Goal: Task Accomplishment & Management: Use online tool/utility

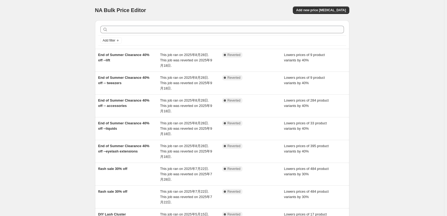
click at [14, 137] on div "NA Bulk Price Editor. This page is ready NA Bulk Price Editor Add new price [ME…" at bounding box center [222, 164] width 444 height 329
click at [336, 8] on button "Add new price [MEDICAL_DATA]" at bounding box center [321, 9] width 56 height 7
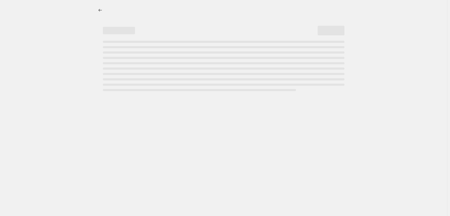
select select "percentage"
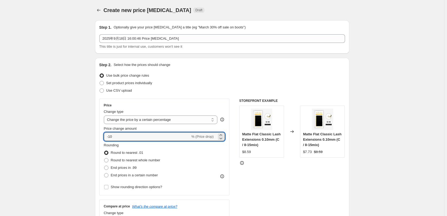
drag, startPoint x: 109, startPoint y: 137, endPoint x: 278, endPoint y: 119, distance: 169.6
click at [267, 131] on div "Price Change type Change the price to a certain amount Change the price by a ce…" at bounding box center [222, 164] width 246 height 131
type input "-30"
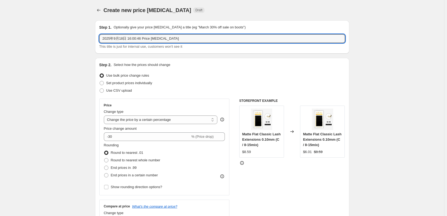
drag, startPoint x: 194, startPoint y: 41, endPoint x: -28, endPoint y: 42, distance: 221.7
click at [0, 42] on html "Home Settings Plans Skip to content Create new price [MEDICAL_DATA]. This page …" at bounding box center [223, 108] width 447 height 216
type input "30%off-lashes"
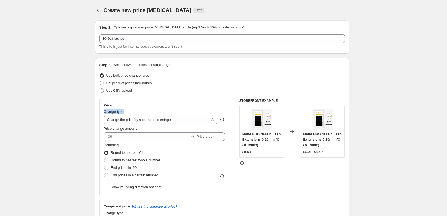
drag, startPoint x: 67, startPoint y: 112, endPoint x: 68, endPoint y: 115, distance: 3.5
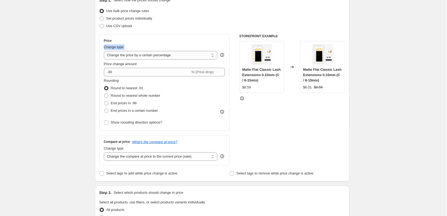
scroll to position [80, 0]
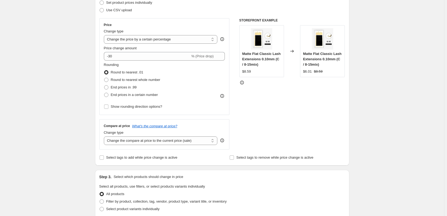
click at [78, 158] on div "Create new price [MEDICAL_DATA]. This page is ready Create new price [MEDICAL_D…" at bounding box center [222, 190] width 444 height 540
click at [155, 142] on select "Change the compare at price to the current price (sale) Change the compare at p…" at bounding box center [161, 140] width 114 height 9
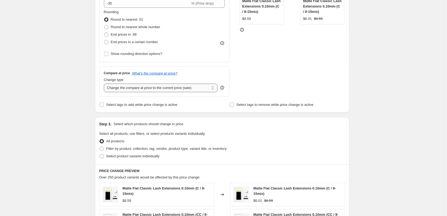
scroll to position [134, 0]
click at [140, 149] on span "Filter by product, collection, tag, vendor, product type, variant title, or inv…" at bounding box center [166, 148] width 120 height 4
click at [100, 146] on input "Filter by product, collection, tag, vendor, product type, variant title, or inv…" at bounding box center [100, 146] width 0 height 0
radio input "true"
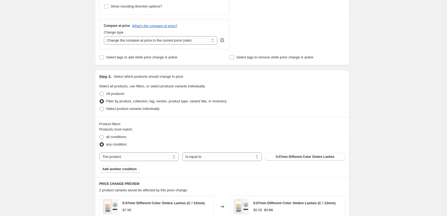
scroll to position [187, 0]
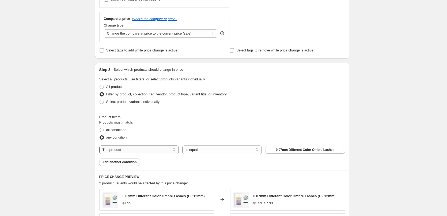
click at [137, 150] on select "The product The product's collection The product's tag The product's vendor The…" at bounding box center [139, 149] width 80 height 9
select select "collection"
click at [307, 150] on span "Anime Lash Extensions" at bounding box center [305, 150] width 36 height 4
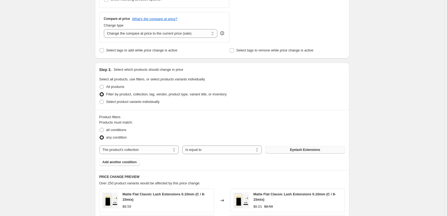
click at [388, 145] on div "Create new price [MEDICAL_DATA]. This page is ready Create new price [MEDICAL_D…" at bounding box center [222, 113] width 444 height 600
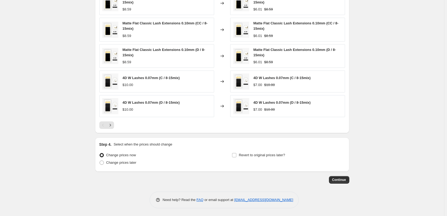
scroll to position [385, 0]
click at [346, 179] on span "Continue" at bounding box center [339, 179] width 14 height 4
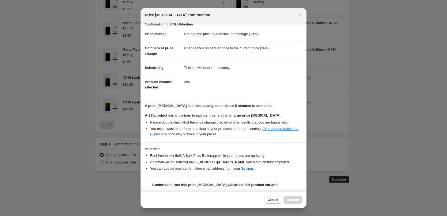
scroll to position [6, 0]
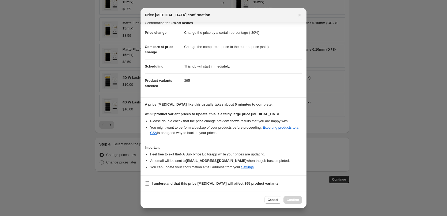
click at [169, 184] on b "I understand that this price [MEDICAL_DATA] will affect 395 product variants" at bounding box center [215, 183] width 127 height 4
click at [149, 184] on input "I understand that this price [MEDICAL_DATA] will affect 395 product variants" at bounding box center [147, 183] width 4 height 4
checkbox input "true"
click at [290, 198] on span "Confirm" at bounding box center [293, 200] width 12 height 4
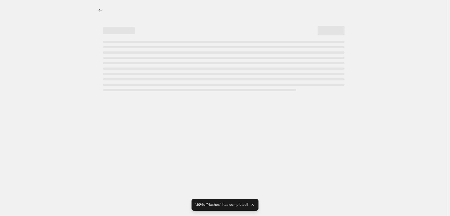
select select "percentage"
select select "collection"
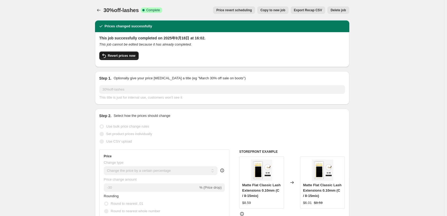
click at [129, 55] on span "Revert prices now" at bounding box center [122, 56] width 28 height 4
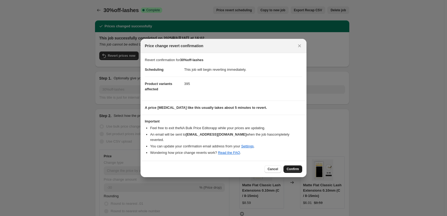
click at [297, 167] on span "Confirm" at bounding box center [293, 169] width 12 height 4
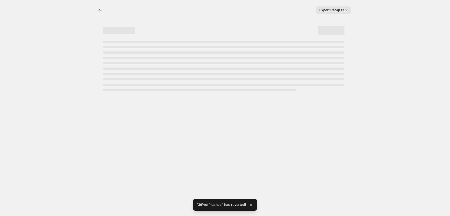
select select "percentage"
select select "collection"
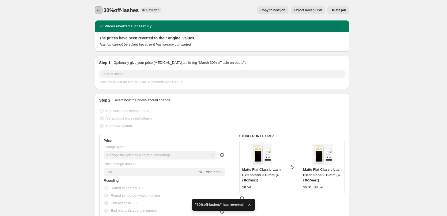
click at [99, 12] on icon "Price change jobs" at bounding box center [98, 9] width 5 height 5
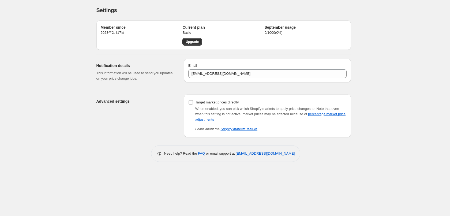
click at [74, 133] on div "Settings. This page is ready Settings Member since [DATE]年2月17日 Current plan Ba…" at bounding box center [223, 108] width 447 height 216
click at [81, 141] on div "Settings. This page is ready Settings Member since [DATE]年2月17日 Current plan Ba…" at bounding box center [223, 108] width 447 height 216
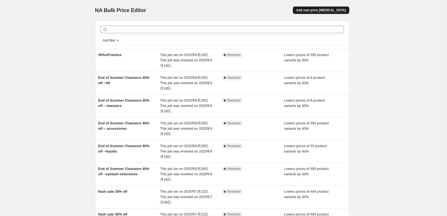
click at [331, 11] on span "Add new price [MEDICAL_DATA]" at bounding box center [321, 10] width 50 height 4
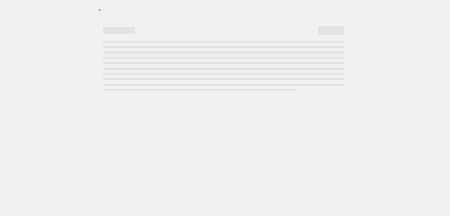
select select "percentage"
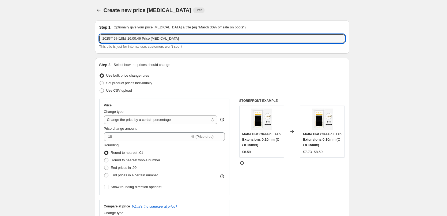
drag, startPoint x: 185, startPoint y: 39, endPoint x: 9, endPoint y: 44, distance: 176.8
type input "3"
type input "up to 30% off--liquid"
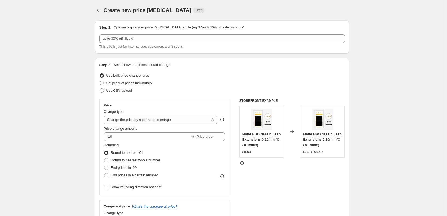
click at [124, 85] on span "Set product prices individually" at bounding box center [129, 83] width 46 height 4
click at [100, 81] on input "Set product prices individually" at bounding box center [100, 81] width 0 height 0
radio input "true"
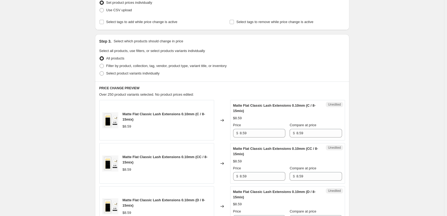
scroll to position [27, 0]
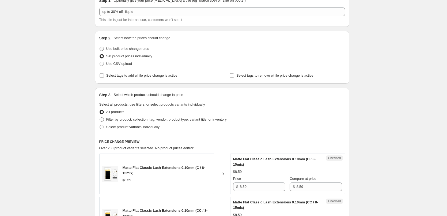
click at [104, 50] on span at bounding box center [102, 49] width 4 height 4
click at [100, 47] on input "Use bulk price change rules" at bounding box center [100, 47] width 0 height 0
radio input "true"
select select "percentage"
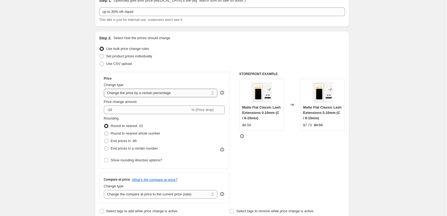
click at [136, 93] on select "Change the price to a certain amount Change the price by a certain amount Chang…" at bounding box center [161, 93] width 114 height 9
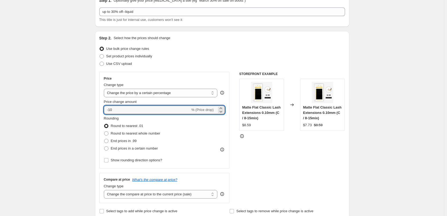
drag, startPoint x: 123, startPoint y: 109, endPoint x: 100, endPoint y: 111, distance: 23.3
click at [100, 111] on div "Step 2. Select how the prices should change Use bulk price change rules Set pro…" at bounding box center [222, 125] width 254 height 188
click at [120, 106] on input "-10" at bounding box center [147, 109] width 86 height 9
drag, startPoint x: 110, startPoint y: 109, endPoint x: 206, endPoint y: 120, distance: 96.7
click at [206, 120] on div "Price Change type Change the price to a certain amount Change the price by a ce…" at bounding box center [164, 120] width 121 height 88
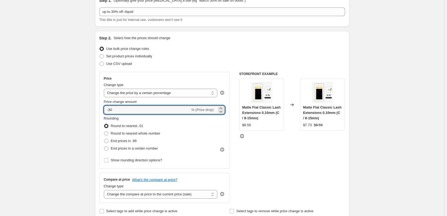
type input "-30"
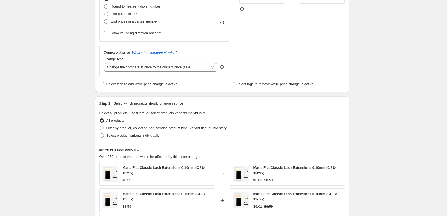
scroll to position [187, 0]
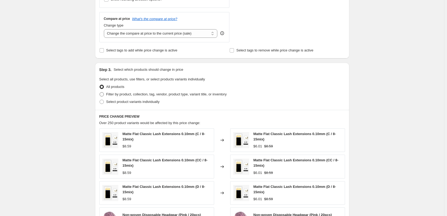
click at [138, 96] on span "Filter by product, collection, tag, vendor, product type, variant title, or inv…" at bounding box center [166, 94] width 120 height 4
click at [100, 92] on input "Filter by product, collection, tag, vendor, product type, variant title, or inv…" at bounding box center [100, 92] width 0 height 0
radio input "true"
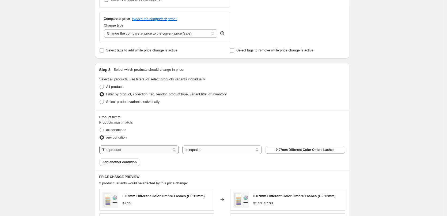
click at [160, 150] on select "The product The product's collection The product's tag The product's vendor The…" at bounding box center [139, 149] width 80 height 9
select select "collection"
click at [313, 150] on span "Anime Lash Extensions" at bounding box center [305, 150] width 36 height 4
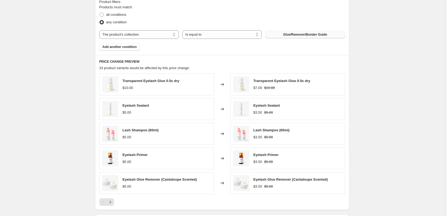
scroll to position [300, 0]
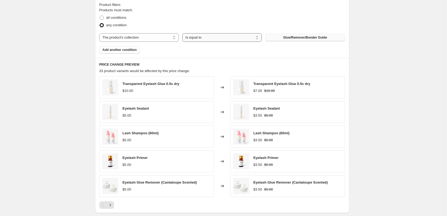
click at [238, 36] on select "Is equal to Is not equal to" at bounding box center [222, 37] width 80 height 9
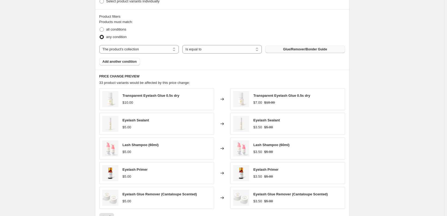
scroll to position [273, 0]
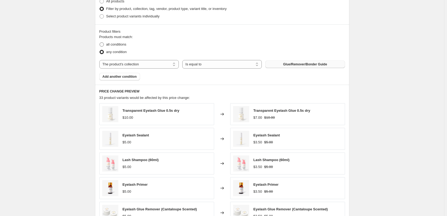
click at [114, 45] on span "all conditions" at bounding box center [116, 44] width 20 height 4
click at [100, 43] on input "all conditions" at bounding box center [100, 42] width 0 height 0
radio input "true"
click at [62, 72] on div "Create new price [MEDICAL_DATA]. This page is ready Create new price [MEDICAL_D…" at bounding box center [222, 24] width 444 height 595
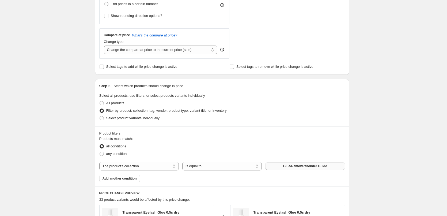
scroll to position [166, 0]
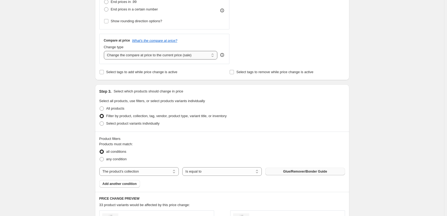
click at [161, 56] on select "Change the compare at price to the current price (sale) Change the compare at p…" at bounding box center [161, 55] width 114 height 9
click at [18, 78] on div "Create new price [MEDICAL_DATA]. This page is ready Create new price [MEDICAL_D…" at bounding box center [222, 131] width 444 height 595
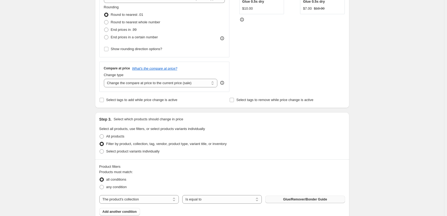
scroll to position [85, 0]
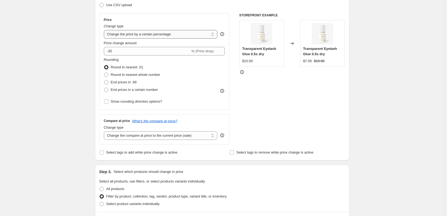
click at [165, 35] on select "Change the price to a certain amount Change the price by a certain amount Chang…" at bounding box center [161, 34] width 114 height 9
click at [46, 73] on div "Create new price [MEDICAL_DATA]. This page is ready Create new price [MEDICAL_D…" at bounding box center [222, 212] width 444 height 595
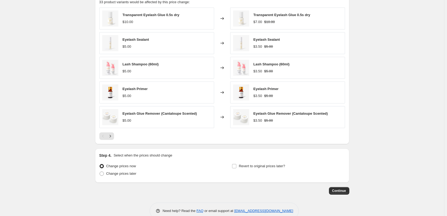
scroll to position [380, 0]
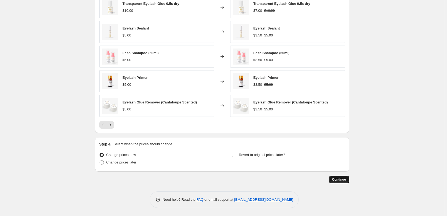
click at [338, 178] on span "Continue" at bounding box center [339, 179] width 14 height 4
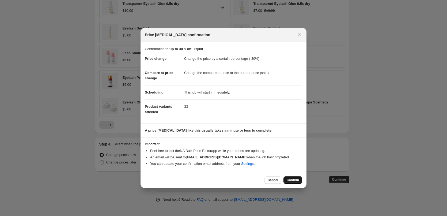
click at [290, 182] on button "Confirm" at bounding box center [292, 179] width 19 height 7
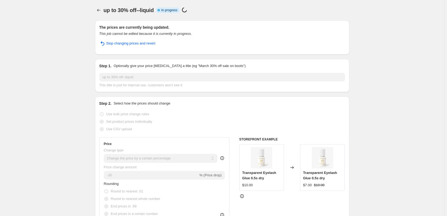
select select "percentage"
select select "collection"
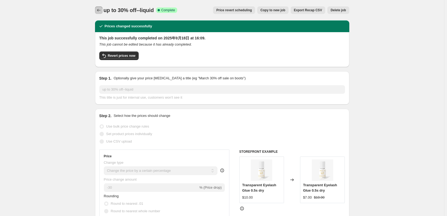
click at [101, 10] on icon "Price change jobs" at bounding box center [98, 9] width 5 height 5
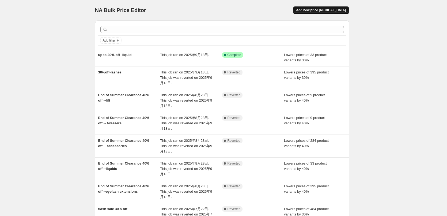
click at [338, 10] on span "Add new price [MEDICAL_DATA]" at bounding box center [321, 10] width 50 height 4
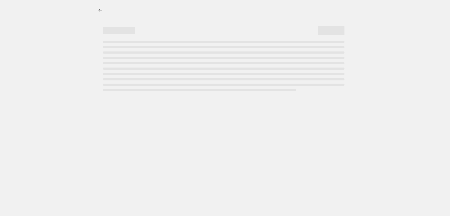
select select "percentage"
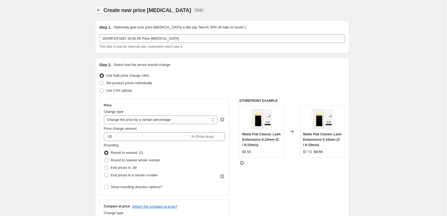
click at [101, 9] on icon "Price change jobs" at bounding box center [98, 9] width 5 height 5
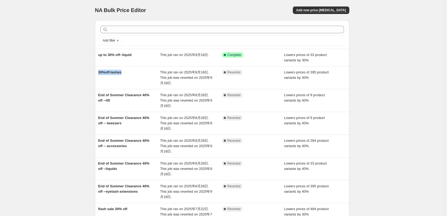
drag, startPoint x: 129, startPoint y: 70, endPoint x: 94, endPoint y: 76, distance: 35.5
click at [94, 76] on div "Add filter up to 30% off--liquid This job ran on 2025年9月18日. Success Complete C…" at bounding box center [220, 153] width 259 height 275
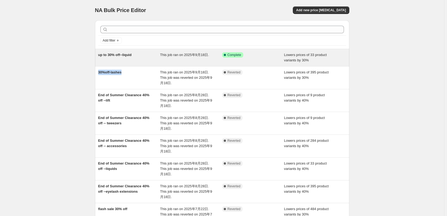
copy span "30%off-lashes"
click at [96, 51] on div "up to 30% off--liquid This job ran on 2025年9月18日. Success Complete Complete Low…" at bounding box center [222, 57] width 254 height 17
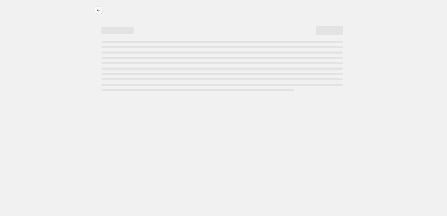
select select "percentage"
select select "collection"
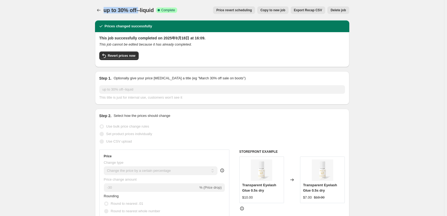
drag, startPoint x: 106, startPoint y: 6, endPoint x: 139, endPoint y: 14, distance: 34.5
click at [139, 14] on div "up to 30% off--liquid Success Complete Complete" at bounding box center [141, 9] width 74 height 7
copy span "up to 30% off-"
click at [98, 7] on button "Price change jobs" at bounding box center [98, 9] width 7 height 7
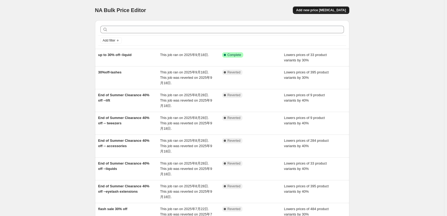
click at [330, 9] on span "Add new price [MEDICAL_DATA]" at bounding box center [321, 10] width 50 height 4
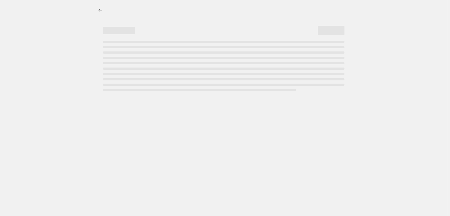
select select "percentage"
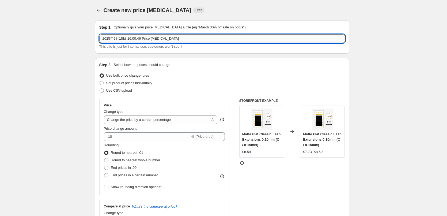
click at [147, 39] on input "2025年9月18日 16:00:46 Price [MEDICAL_DATA]" at bounding box center [222, 38] width 246 height 9
drag, startPoint x: 197, startPoint y: 42, endPoint x: 46, endPoint y: 41, distance: 151.0
paste input "up to 30% off-"
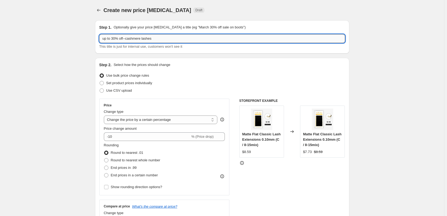
drag, startPoint x: 117, startPoint y: 39, endPoint x: 112, endPoint y: 39, distance: 5.4
click at [112, 39] on input "up to 30% off--cashmere lashes" at bounding box center [222, 38] width 246 height 9
click at [113, 38] on input "up to28% off--cashmere lashes" at bounding box center [222, 38] width 246 height 9
click at [112, 38] on input "up to28% off--cashmere lashes" at bounding box center [222, 38] width 246 height 9
drag, startPoint x: 112, startPoint y: 38, endPoint x: 62, endPoint y: 44, distance: 50.1
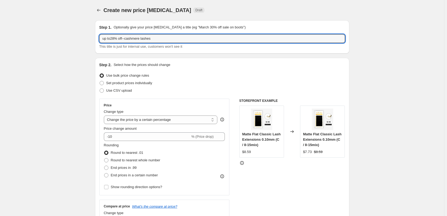
type input "28% off--cashmere lashes"
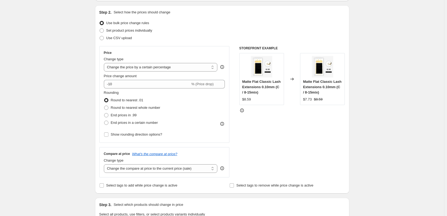
scroll to position [54, 0]
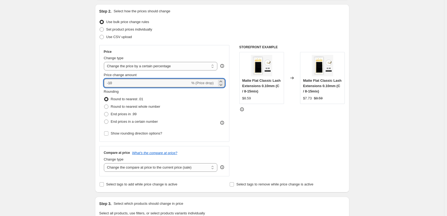
drag, startPoint x: 109, startPoint y: 82, endPoint x: 190, endPoint y: 89, distance: 81.2
click at [190, 91] on div "Price Change type Change the price to a certain amount Change the price by a ce…" at bounding box center [164, 94] width 121 height 88
type input "-28"
click at [80, 110] on div "Create new price [MEDICAL_DATA]. This page is ready Create new price [MEDICAL_D…" at bounding box center [222, 216] width 444 height 540
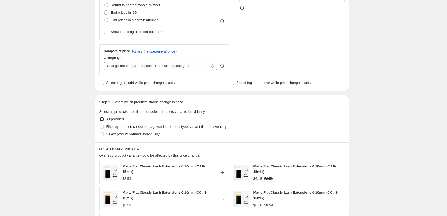
scroll to position [161, 0]
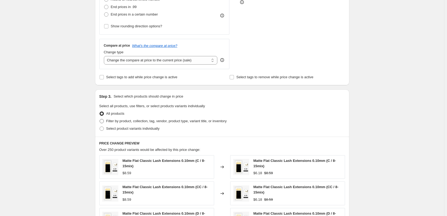
click at [122, 120] on span "Filter by product, collection, tag, vendor, product type, variant title, or inv…" at bounding box center [166, 121] width 120 height 4
click at [100, 119] on input "Filter by product, collection, tag, vendor, product type, variant title, or inv…" at bounding box center [100, 119] width 0 height 0
radio input "true"
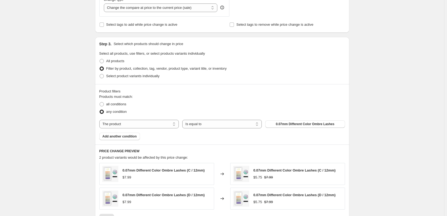
scroll to position [214, 0]
click at [162, 120] on select "The product The product's collection The product's tag The product's vendor The…" at bounding box center [139, 123] width 80 height 9
click at [120, 105] on span "all conditions" at bounding box center [116, 103] width 20 height 4
click at [100, 101] on input "all conditions" at bounding box center [100, 101] width 0 height 0
radio input "true"
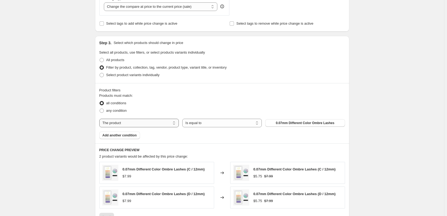
click at [141, 125] on select "The product The product's collection The product's tag The product's vendor The…" at bounding box center [139, 123] width 80 height 9
select select "collection"
click at [298, 124] on span "Anime Lash Extensions" at bounding box center [305, 123] width 36 height 4
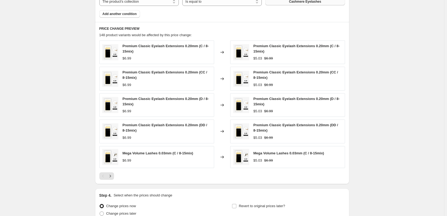
scroll to position [387, 0]
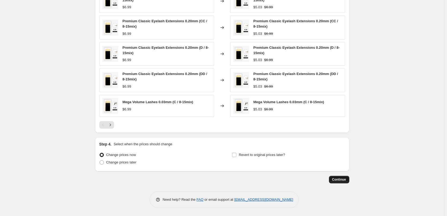
click at [343, 182] on button "Continue" at bounding box center [339, 179] width 20 height 7
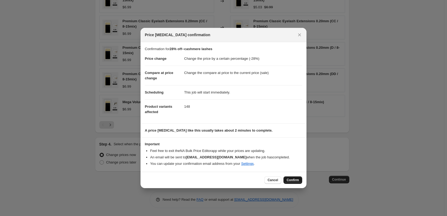
click at [292, 180] on span "Confirm" at bounding box center [293, 180] width 12 height 4
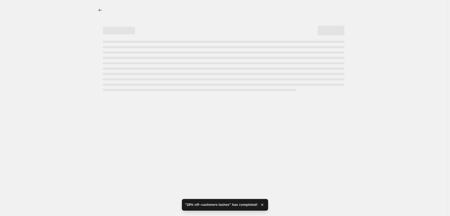
select select "percentage"
select select "collection"
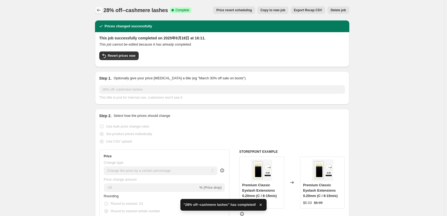
click at [100, 12] on icon "Price change jobs" at bounding box center [98, 9] width 5 height 5
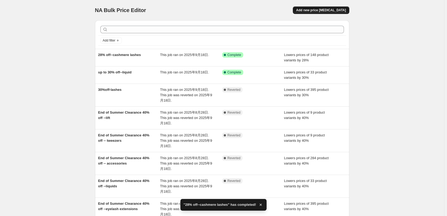
click at [332, 7] on button "Add new price [MEDICAL_DATA]" at bounding box center [321, 9] width 56 height 7
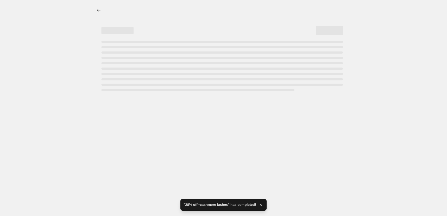
select select "percentage"
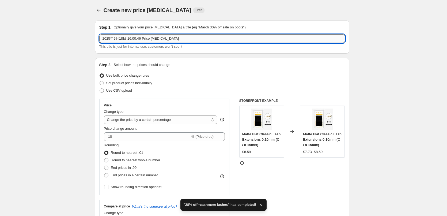
drag, startPoint x: 128, startPoint y: 37, endPoint x: 166, endPoint y: 38, distance: 38.0
click at [130, 37] on input "2025年9月18日 16:00:46 Price [MEDICAL_DATA]" at bounding box center [222, 38] width 246 height 9
drag, startPoint x: 196, startPoint y: 38, endPoint x: 45, endPoint y: 44, distance: 150.6
paste input "up to 30% off-"
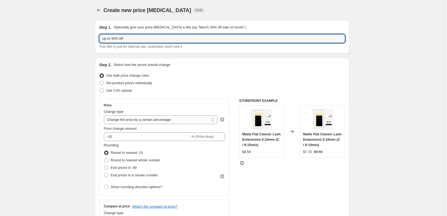
drag, startPoint x: 116, startPoint y: 37, endPoint x: 93, endPoint y: 3, distance: 41.5
click at [128, 36] on input "25% off-" at bounding box center [222, 38] width 246 height 9
type input "25% off- lashes"
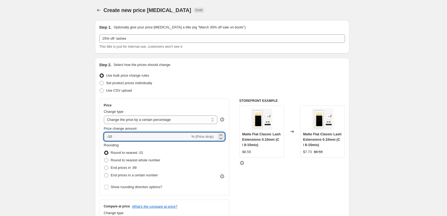
drag, startPoint x: 109, startPoint y: 137, endPoint x: 226, endPoint y: 126, distance: 116.6
click at [225, 134] on div "-10 % (Price drop)" at bounding box center [164, 136] width 121 height 9
type input "-25"
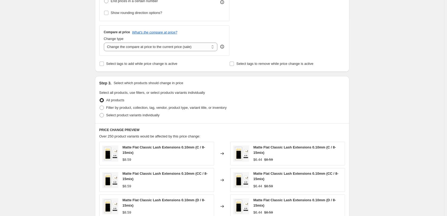
scroll to position [187, 0]
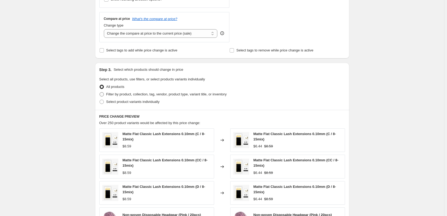
click at [142, 95] on span "Filter by product, collection, tag, vendor, product type, variant title, or inv…" at bounding box center [166, 94] width 120 height 4
click at [100, 92] on input "Filter by product, collection, tag, vendor, product type, variant title, or inv…" at bounding box center [100, 92] width 0 height 0
radio input "true"
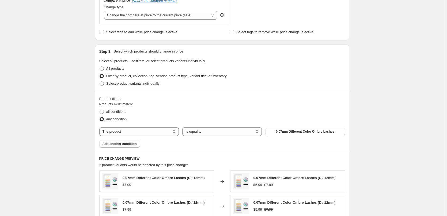
scroll to position [214, 0]
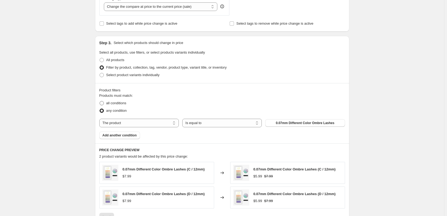
click at [114, 104] on span "all conditions" at bounding box center [116, 103] width 20 height 4
click at [100, 101] on input "all conditions" at bounding box center [100, 101] width 0 height 0
radio input "true"
click at [212, 123] on select "Is equal to Is not equal to" at bounding box center [222, 123] width 80 height 9
select select "not_equal"
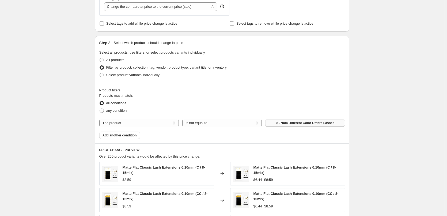
click at [329, 119] on button "0.07mm Different Color Ombre Lashes" at bounding box center [305, 122] width 80 height 7
click at [119, 123] on select "The product The product's collection The product's tag The product's vendor The…" at bounding box center [139, 123] width 80 height 9
select select "collection"
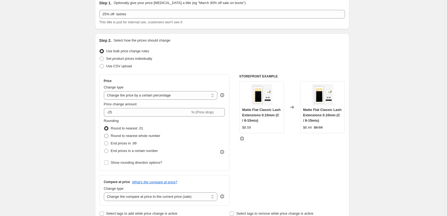
scroll to position [80, 0]
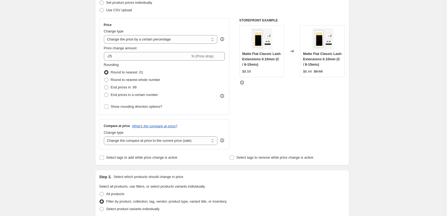
click at [56, 142] on div "Create new price [MEDICAL_DATA]. This page is ready Create new price [MEDICAL_D…" at bounding box center [222, 220] width 444 height 600
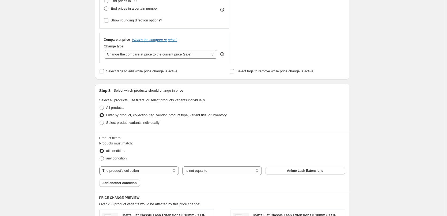
scroll to position [214, 0]
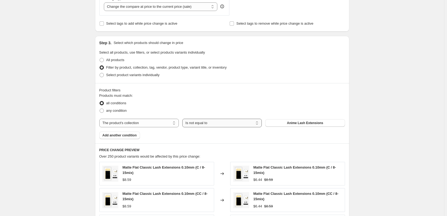
click at [213, 125] on select "Is equal to Is not equal to" at bounding box center [222, 123] width 80 height 9
select select "equal"
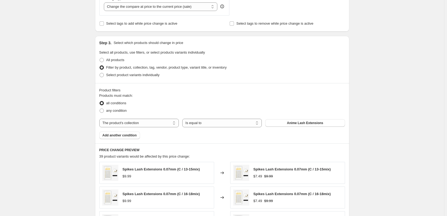
click at [306, 122] on span "Anime Lash Extensions" at bounding box center [305, 123] width 36 height 4
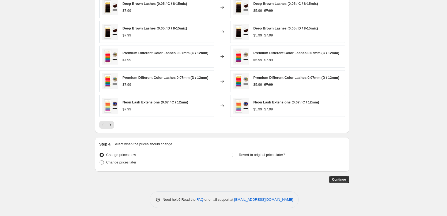
scroll to position [380, 0]
click at [337, 179] on span "Continue" at bounding box center [339, 179] width 14 height 4
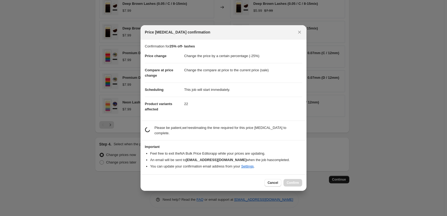
scroll to position [0, 0]
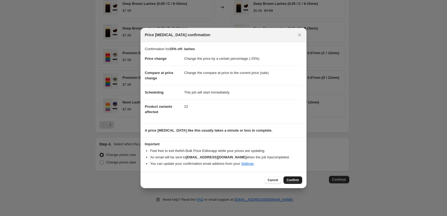
click at [296, 183] on button "Confirm" at bounding box center [292, 179] width 19 height 7
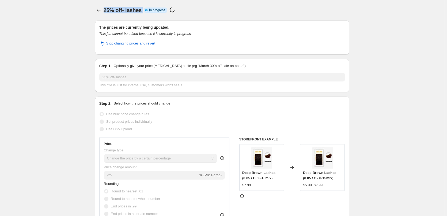
drag, startPoint x: 105, startPoint y: 8, endPoint x: 150, endPoint y: 9, distance: 45.5
click at [150, 9] on div "25% off- lashes Info Partially complete In progress Price [MEDICAL_DATA] in pro…" at bounding box center [227, 9] width 246 height 7
copy div "25% off- lashes Info Partially complete I"
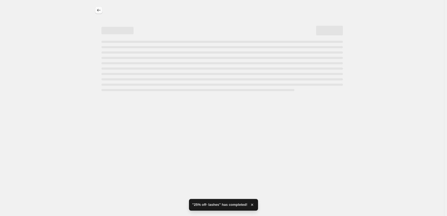
select select "percentage"
select select "collection"
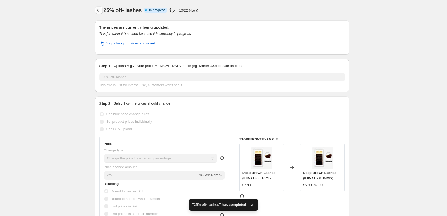
click at [98, 12] on icon "Price change jobs" at bounding box center [98, 9] width 5 height 5
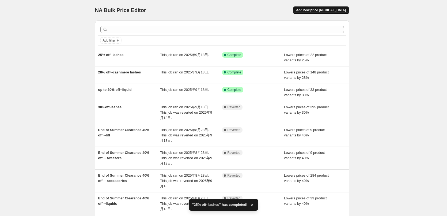
click at [324, 10] on span "Add new price [MEDICAL_DATA]" at bounding box center [321, 10] width 50 height 4
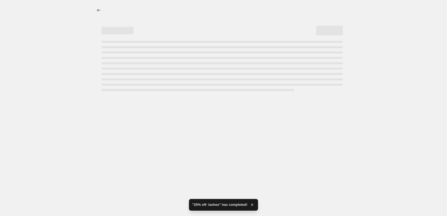
select select "percentage"
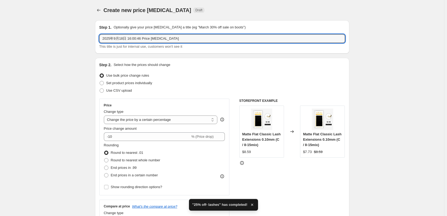
drag, startPoint x: 167, startPoint y: 38, endPoint x: 39, endPoint y: 39, distance: 128.5
paste input "5% off- lashes Info Partially complete I"
click at [107, 37] on input "25% off- lashes Info Partially complete I" at bounding box center [222, 38] width 246 height 9
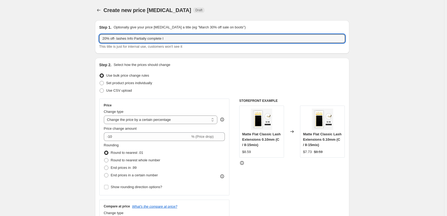
click at [107, 37] on input "20% off- lashes Info Partially complete I" at bounding box center [222, 38] width 246 height 9
drag, startPoint x: 128, startPoint y: 39, endPoint x: 275, endPoint y: 51, distance: 147.7
click at [275, 51] on div "Step 1. Optionally give your price [MEDICAL_DATA] a title (eg "March 30% off sa…" at bounding box center [222, 36] width 254 height 33
type input "25% off- lashes"
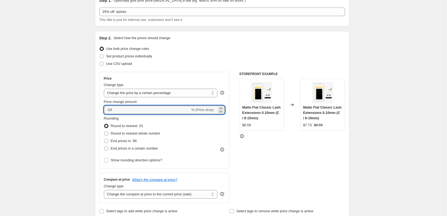
drag, startPoint x: 110, startPoint y: 108, endPoint x: 212, endPoint y: 126, distance: 103.6
click at [211, 126] on div "Price Change type Change the price to a certain amount Change the price by a ce…" at bounding box center [164, 120] width 121 height 88
type input "-25"
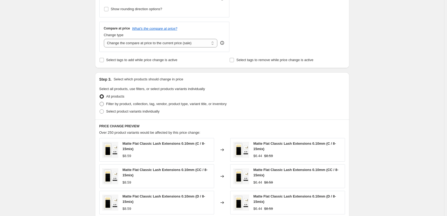
scroll to position [187, 0]
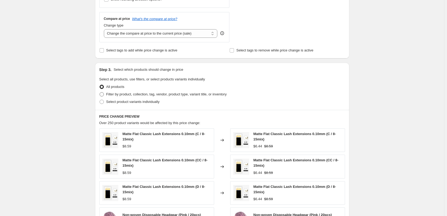
click at [112, 94] on span "Filter by product, collection, tag, vendor, product type, variant title, or inv…" at bounding box center [166, 94] width 120 height 4
click at [100, 92] on input "Filter by product, collection, tag, vendor, product type, variant title, or inv…" at bounding box center [100, 92] width 0 height 0
radio input "true"
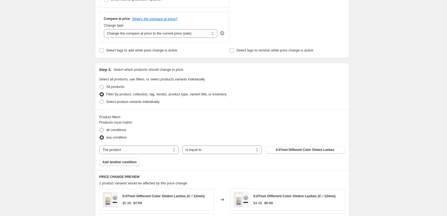
click at [116, 130] on span "all conditions" at bounding box center [116, 130] width 20 height 4
click at [100, 128] on input "all conditions" at bounding box center [100, 128] width 0 height 0
radio input "true"
click at [149, 150] on select "The product The product's collection The product's tag The product's vendor The…" at bounding box center [139, 149] width 80 height 9
select select "collection"
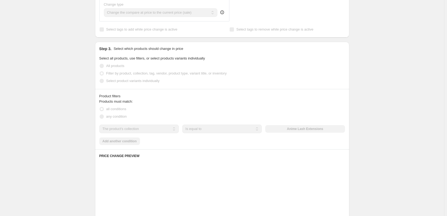
scroll to position [214, 0]
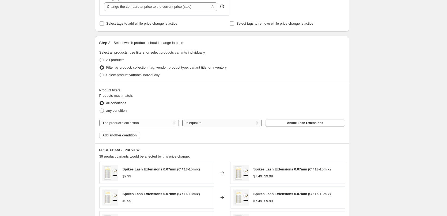
click at [237, 121] on select "Is equal to Is not equal to" at bounding box center [222, 123] width 80 height 9
click at [297, 124] on span "Anime Lash Extensions" at bounding box center [305, 123] width 36 height 4
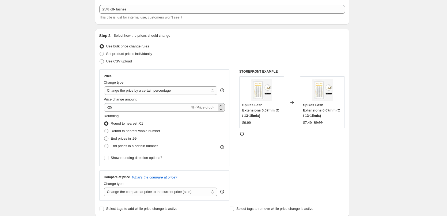
scroll to position [0, 0]
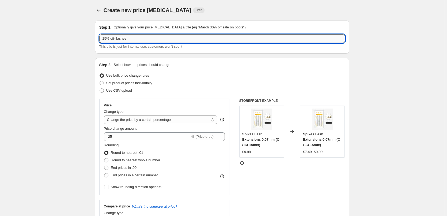
click at [107, 39] on input "25% off- lashes" at bounding box center [222, 38] width 246 height 9
drag, startPoint x: 71, startPoint y: 92, endPoint x: 75, endPoint y: 92, distance: 4.0
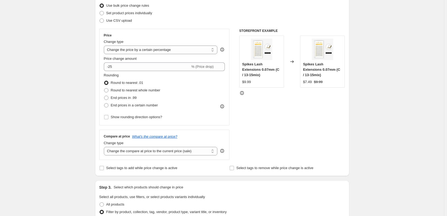
scroll to position [187, 0]
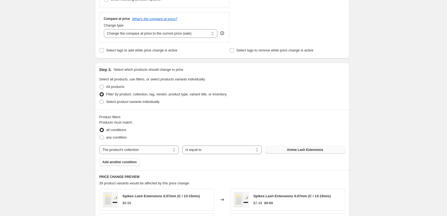
click at [307, 151] on span "Anime Lash Extensions" at bounding box center [305, 150] width 36 height 4
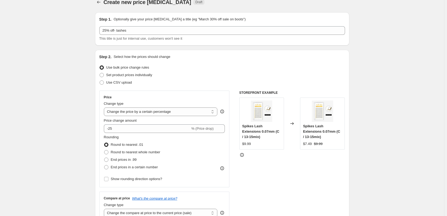
scroll to position [0, 0]
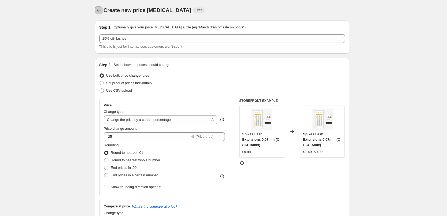
click at [98, 10] on icon "Price change jobs" at bounding box center [98, 9] width 5 height 5
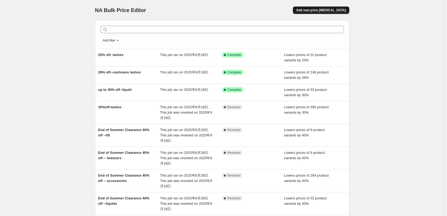
click at [322, 9] on span "Add new price [MEDICAL_DATA]" at bounding box center [321, 10] width 50 height 4
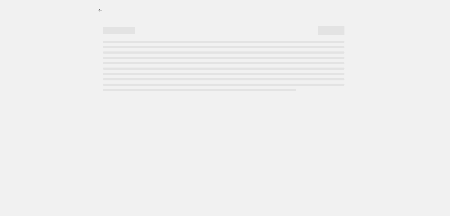
select select "percentage"
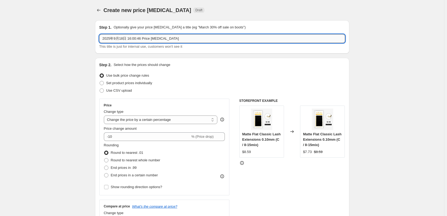
click at [124, 39] on input "2025年9月18日 16:00:46 Price [MEDICAL_DATA]" at bounding box center [222, 38] width 246 height 9
drag, startPoint x: 228, startPoint y: 39, endPoint x: 39, endPoint y: 39, distance: 188.2
paste input "5% off- lashes Info Partially complete I"
drag, startPoint x: 108, startPoint y: 36, endPoint x: 60, endPoint y: 41, distance: 47.7
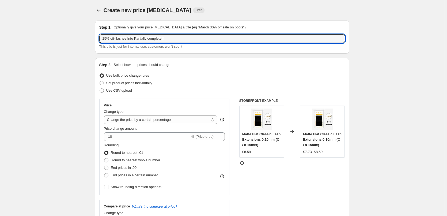
drag, startPoint x: 128, startPoint y: 38, endPoint x: 379, endPoint y: 36, distance: 251.1
drag, startPoint x: 118, startPoint y: 38, endPoint x: 192, endPoint y: 40, distance: 74.2
click at [192, 40] on input "20% off- lashes" at bounding box center [222, 38] width 246 height 9
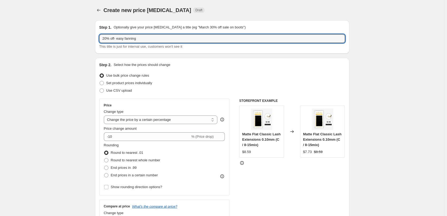
type input "20% off- easy fanning"
drag, startPoint x: 405, startPoint y: 104, endPoint x: 394, endPoint y: 107, distance: 11.8
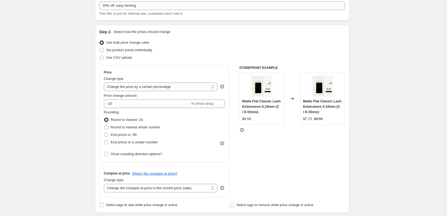
scroll to position [107, 0]
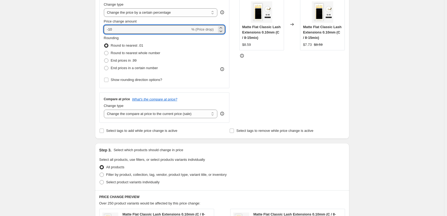
drag, startPoint x: 109, startPoint y: 29, endPoint x: 217, endPoint y: 29, distance: 107.3
click at [214, 32] on div "-10 % (Price drop)" at bounding box center [164, 29] width 121 height 9
type input "-20"
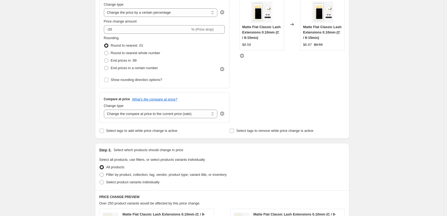
click at [63, 132] on div "Create new price [MEDICAL_DATA]. This page is ready Create new price [MEDICAL_D…" at bounding box center [222, 163] width 444 height 540
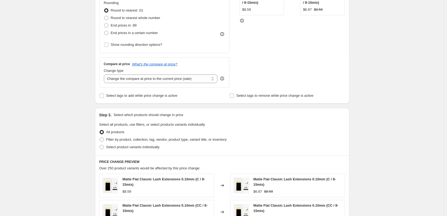
scroll to position [161, 0]
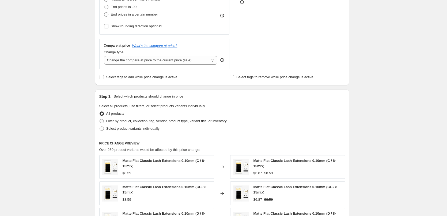
click at [107, 120] on span "Filter by product, collection, tag, vendor, product type, variant title, or inv…" at bounding box center [166, 121] width 120 height 4
click at [100, 119] on input "Filter by product, collection, tag, vendor, product type, variant title, or inv…" at bounding box center [100, 119] width 0 height 0
radio input "true"
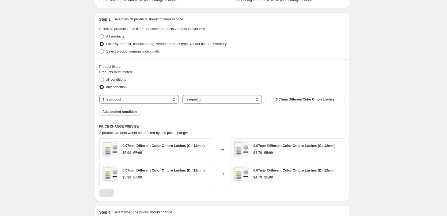
scroll to position [241, 0]
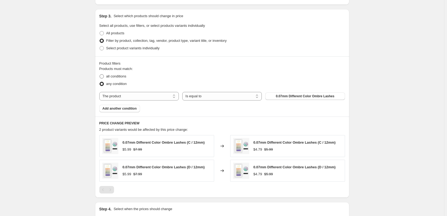
click at [120, 76] on span "all conditions" at bounding box center [116, 76] width 20 height 4
click at [100, 74] on input "all conditions" at bounding box center [100, 74] width 0 height 0
radio input "true"
click at [142, 98] on select "The product The product's collection The product's tag The product's vendor The…" at bounding box center [139, 96] width 80 height 9
select select "collection"
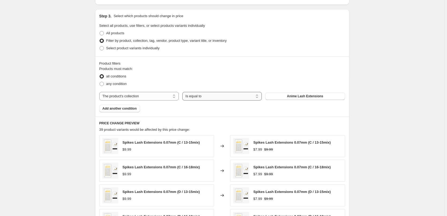
click at [230, 94] on select "Is equal to Is not equal to" at bounding box center [222, 96] width 80 height 9
click at [298, 94] on button "Anime Lash Extensions" at bounding box center [305, 95] width 80 height 7
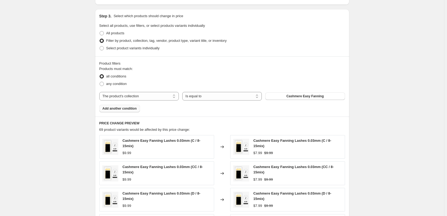
click at [126, 108] on span "Add another condition" at bounding box center [120, 108] width 34 height 4
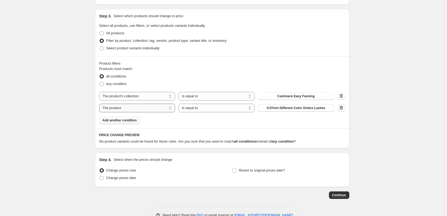
click at [126, 108] on select "The product The product's collection The product's tag The product's vendor The…" at bounding box center [137, 108] width 76 height 9
select select "collection"
click at [295, 109] on span "Anime Lash Extensions" at bounding box center [296, 108] width 36 height 4
click at [319, 107] on span "Cashmere Super Soft Ellipse Flat" at bounding box center [296, 108] width 51 height 4
click at [344, 197] on button "Continue" at bounding box center [339, 194] width 20 height 7
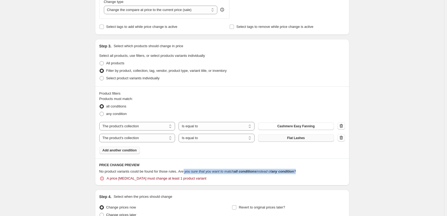
drag, startPoint x: 184, startPoint y: 170, endPoint x: 344, endPoint y: 173, distance: 159.3
click at [343, 173] on div "No product variants could be found for those rules. Are you sure that you want …" at bounding box center [222, 171] width 246 height 5
click at [370, 171] on div "Create new price [MEDICAL_DATA]. This page is ready Create new price [MEDICAL_D…" at bounding box center [222, 13] width 444 height 509
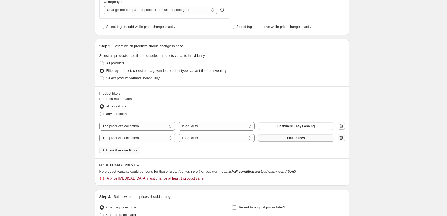
click at [344, 138] on icon "button" at bounding box center [341, 137] width 5 height 5
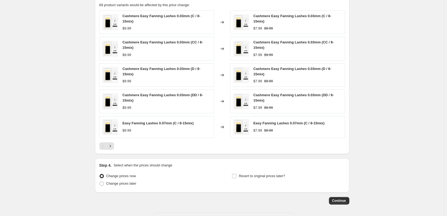
scroll to position [383, 0]
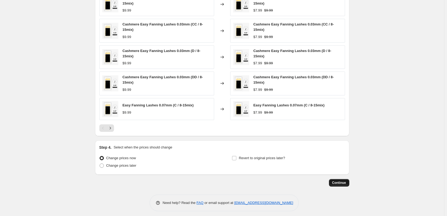
click at [340, 180] on span "Continue" at bounding box center [339, 182] width 14 height 4
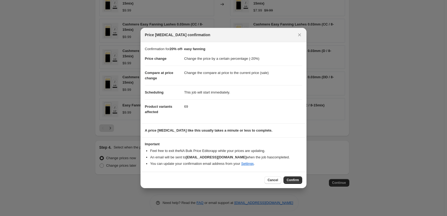
click at [296, 178] on span "Confirm" at bounding box center [293, 180] width 12 height 4
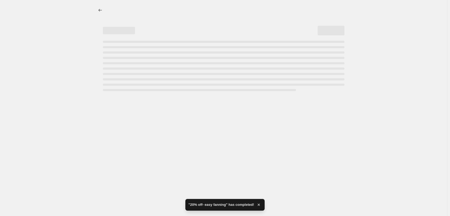
select select "percentage"
select select "collection"
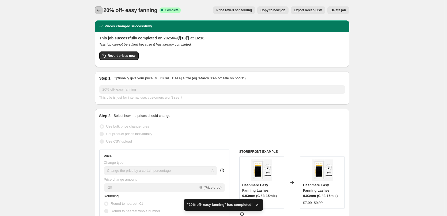
click at [99, 9] on icon "Price change jobs" at bounding box center [98, 9] width 5 height 5
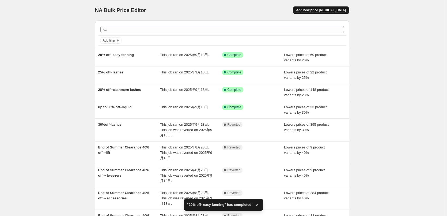
click at [317, 10] on span "Add new price [MEDICAL_DATA]" at bounding box center [321, 10] width 50 height 4
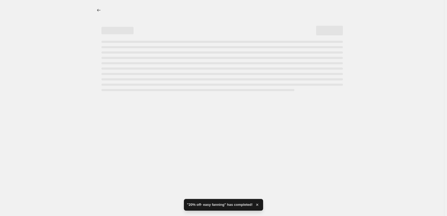
select select "percentage"
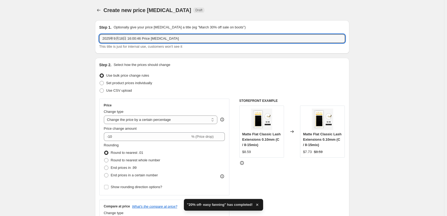
drag, startPoint x: 133, startPoint y: 46, endPoint x: 50, endPoint y: 50, distance: 83.1
paste input "5% off- lashes Info Partially complete I"
drag, startPoint x: 107, startPoint y: 39, endPoint x: 59, endPoint y: 39, distance: 48.2
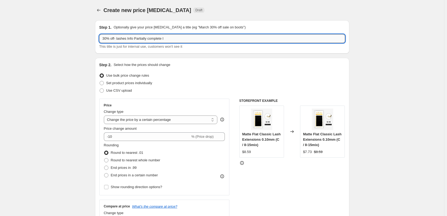
drag, startPoint x: 127, startPoint y: 38, endPoint x: 297, endPoint y: 39, distance: 170.0
click at [293, 42] on input "30% off- lashes Info Partially complete I" at bounding box center [222, 38] width 246 height 9
click at [117, 40] on input "30% off- lashes" at bounding box center [222, 38] width 246 height 9
type input "30% off-flat lashes"
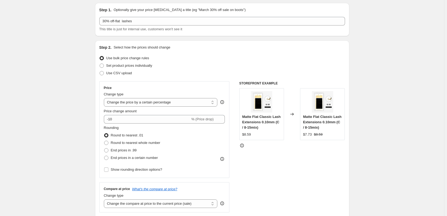
scroll to position [27, 0]
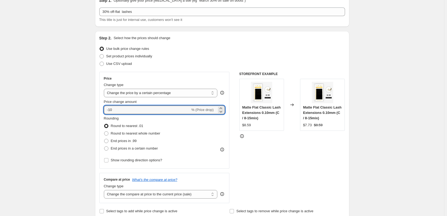
drag, startPoint x: 110, startPoint y: 110, endPoint x: 271, endPoint y: 112, distance: 160.9
click at [272, 112] on div "Price Change type Change the price to a certain amount Change the price by a ce…" at bounding box center [222, 137] width 246 height 131
type input "-30"
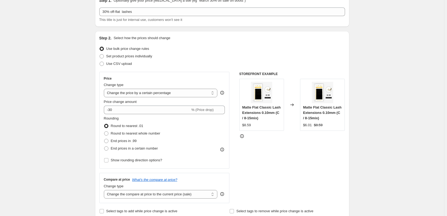
drag, startPoint x: 51, startPoint y: 182, endPoint x: 58, endPoint y: 180, distance: 6.7
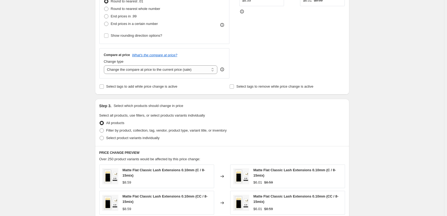
scroll to position [161, 0]
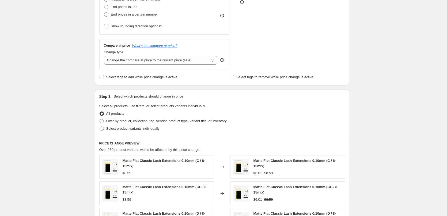
click at [103, 121] on span at bounding box center [102, 121] width 4 height 4
click at [100, 119] on input "Filter by product, collection, tag, vendor, product type, variant title, or inv…" at bounding box center [100, 119] width 0 height 0
radio input "true"
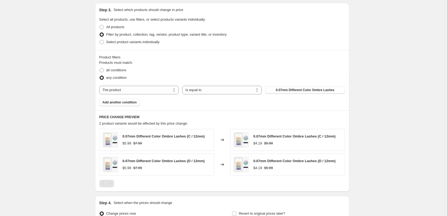
scroll to position [268, 0]
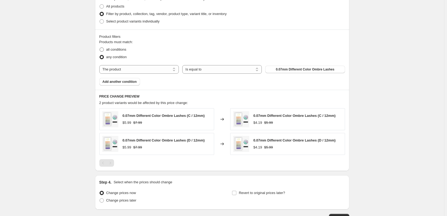
click at [106, 50] on label "all conditions" at bounding box center [112, 49] width 27 height 7
click at [100, 48] on input "all conditions" at bounding box center [100, 47] width 0 height 0
radio input "true"
click at [145, 72] on select "The product The product's collection The product's tag The product's vendor The…" at bounding box center [139, 69] width 80 height 9
select select "collection"
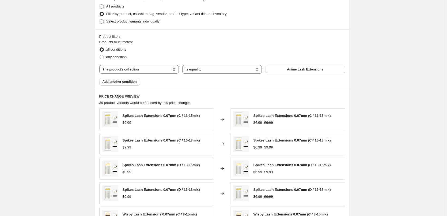
click at [300, 69] on span "Anime Lash Extensions" at bounding box center [305, 69] width 36 height 4
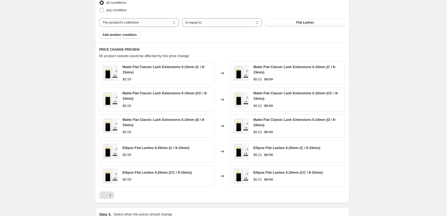
scroll to position [385, 0]
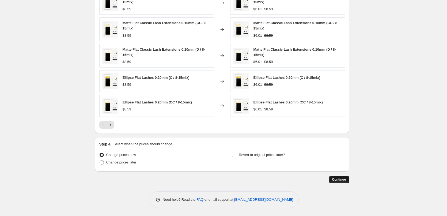
click at [346, 181] on span "Continue" at bounding box center [339, 179] width 14 height 4
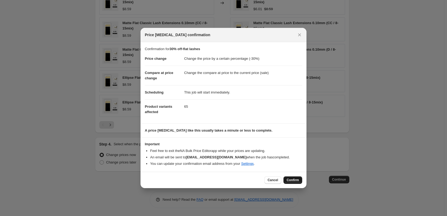
click at [296, 181] on span "Confirm" at bounding box center [293, 180] width 12 height 4
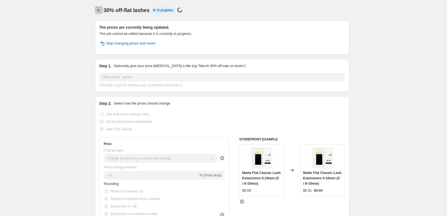
click at [99, 11] on icon "Price change jobs" at bounding box center [98, 9] width 5 height 5
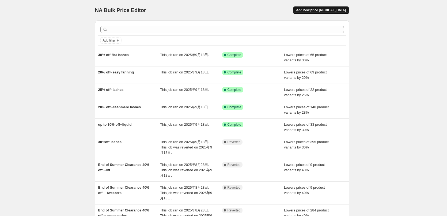
click at [322, 12] on span "Add new price [MEDICAL_DATA]" at bounding box center [321, 10] width 50 height 4
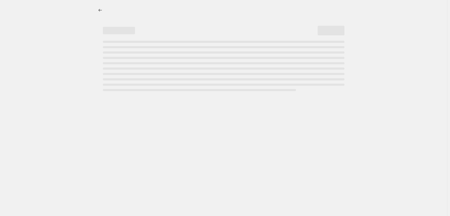
select select "percentage"
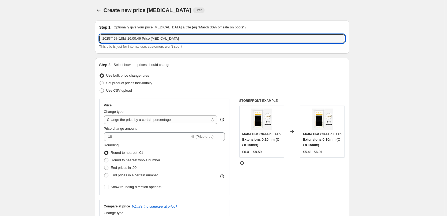
drag, startPoint x: 174, startPoint y: 40, endPoint x: 73, endPoint y: 47, distance: 101.2
paste input "5% off- lashes Info Partially complete I"
drag, startPoint x: 128, startPoint y: 41, endPoint x: 261, endPoint y: 42, distance: 133.1
click at [260, 48] on div "25% off- lashes Info Partially complete I This title is just for internal use, …" at bounding box center [222, 41] width 246 height 15
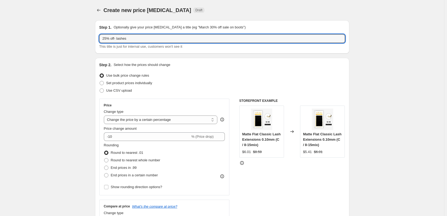
drag, startPoint x: 108, startPoint y: 39, endPoint x: 98, endPoint y: 36, distance: 10.2
click at [98, 36] on div "Step 1. Optionally give your price [MEDICAL_DATA] a title (eg "March 30% off sa…" at bounding box center [222, 36] width 254 height 33
click at [118, 39] on input "28% off- lashes" at bounding box center [222, 38] width 246 height 9
drag, startPoint x: 118, startPoint y: 39, endPoint x: 198, endPoint y: 47, distance: 80.4
click at [201, 47] on div "28% off- lashes This title is just for internal use, customers won't see it" at bounding box center [222, 41] width 246 height 15
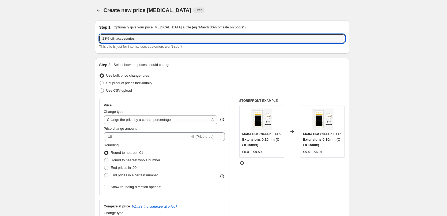
drag, startPoint x: 107, startPoint y: 39, endPoint x: 78, endPoint y: 39, distance: 29.5
type input "30% off- accessories"
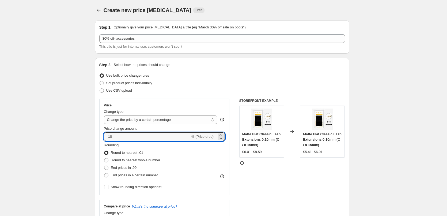
drag, startPoint x: 109, startPoint y: 137, endPoint x: 248, endPoint y: 153, distance: 139.6
click at [248, 153] on div "Price Change type Change the price to a certain amount Change the price by a ce…" at bounding box center [222, 164] width 246 height 131
type input "-30"
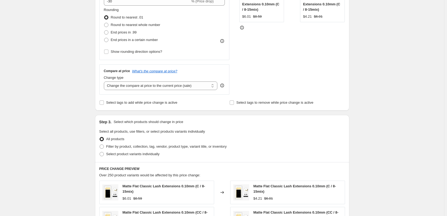
scroll to position [214, 0]
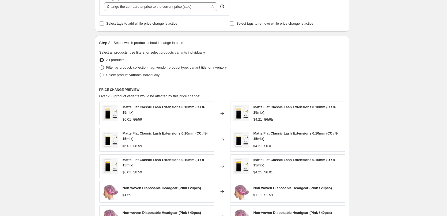
click at [104, 68] on span at bounding box center [102, 67] width 4 height 4
click at [100, 66] on input "Filter by product, collection, tag, vendor, product type, variant title, or inv…" at bounding box center [100, 65] width 0 height 0
radio input "true"
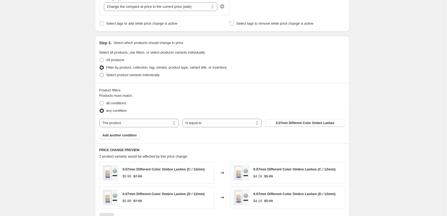
click at [104, 76] on span at bounding box center [102, 75] width 4 height 4
click at [100, 73] on input "Select product variants individually" at bounding box center [100, 73] width 0 height 0
radio input "true"
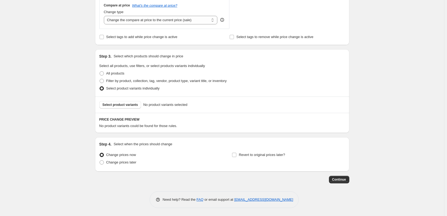
scroll to position [201, 0]
click at [176, 104] on span "No product variants selected" at bounding box center [165, 104] width 44 height 5
click at [131, 107] on button "Select product variants" at bounding box center [120, 104] width 42 height 7
click at [115, 80] on span "Filter by product, collection, tag, vendor, product type, variant title, or inv…" at bounding box center [166, 81] width 120 height 4
click at [100, 79] on input "Filter by product, collection, tag, vendor, product type, variant title, or inv…" at bounding box center [100, 79] width 0 height 0
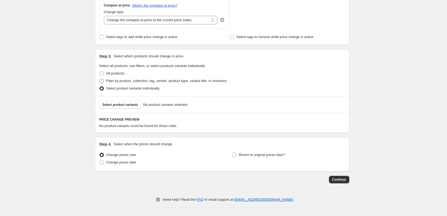
radio input "true"
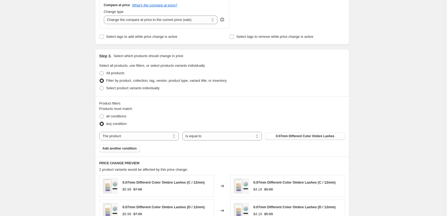
click at [128, 116] on div "all conditions" at bounding box center [222, 115] width 246 height 7
click at [127, 116] on div "all conditions" at bounding box center [222, 115] width 246 height 7
click at [122, 116] on span "all conditions" at bounding box center [116, 116] width 20 height 4
click at [100, 114] on input "all conditions" at bounding box center [100, 114] width 0 height 0
radio input "true"
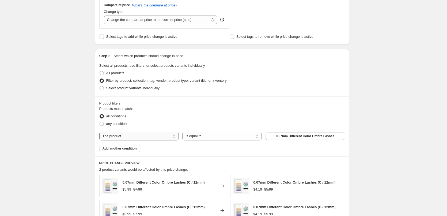
click at [153, 139] on select "The product The product's collection The product's tag The product's vendor The…" at bounding box center [139, 136] width 80 height 9
select select "collection"
click at [295, 138] on span "Anime Lash Extensions" at bounding box center [305, 136] width 36 height 4
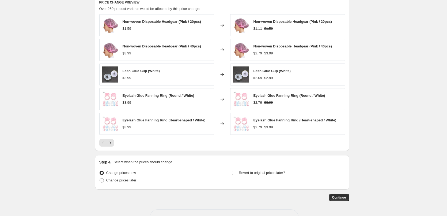
scroll to position [380, 0]
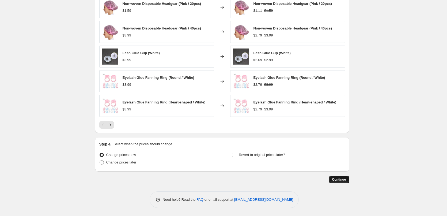
click at [342, 179] on span "Continue" at bounding box center [339, 179] width 14 height 4
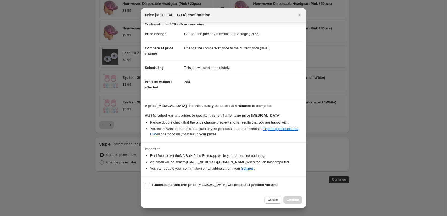
scroll to position [6, 0]
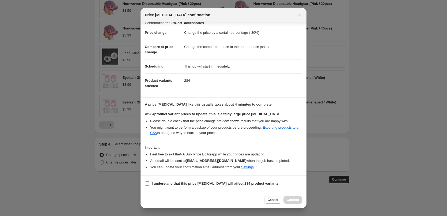
click at [192, 182] on b "I understand that this price [MEDICAL_DATA] will affect 284 product variants" at bounding box center [215, 183] width 127 height 4
click at [149, 182] on input "I understand that this price [MEDICAL_DATA] will affect 284 product variants" at bounding box center [147, 183] width 4 height 4
checkbox input "true"
click at [293, 201] on span "Confirm" at bounding box center [293, 200] width 12 height 4
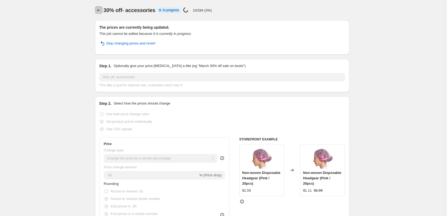
click at [97, 12] on icon "Price change jobs" at bounding box center [98, 9] width 5 height 5
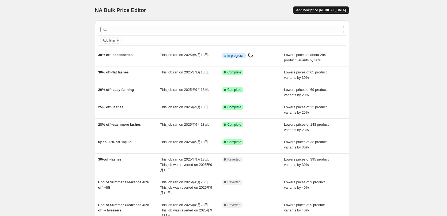
click at [330, 10] on span "Add new price [MEDICAL_DATA]" at bounding box center [321, 10] width 50 height 4
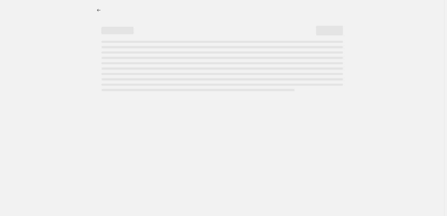
select select "percentage"
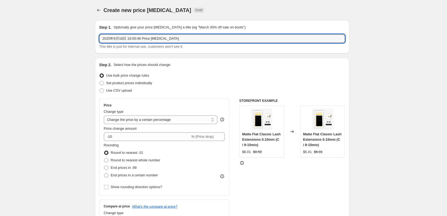
drag, startPoint x: 180, startPoint y: 40, endPoint x: 41, endPoint y: 39, distance: 139.0
paste input "text"
drag, startPoint x: 181, startPoint y: 39, endPoint x: -50, endPoint y: 41, distance: 230.8
click at [0, 41] on html "Home Settings Plans Skip to content Create new price [MEDICAL_DATA]. This page …" at bounding box center [223, 108] width 447 height 216
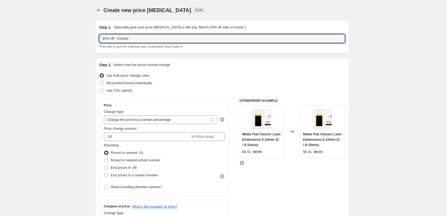
type input "25% off --Cluster"
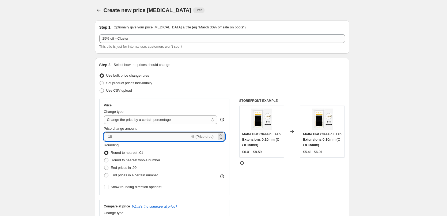
drag, startPoint x: 110, startPoint y: 137, endPoint x: 176, endPoint y: 135, distance: 65.6
click at [171, 139] on input "-10" at bounding box center [147, 136] width 86 height 9
type input "-25"
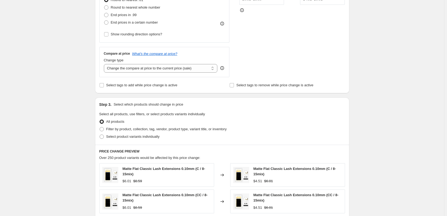
scroll to position [161, 0]
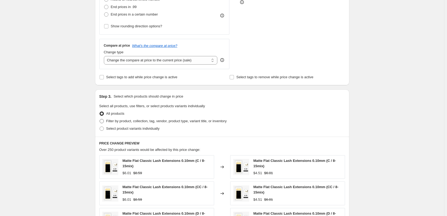
click at [111, 119] on span "Filter by product, collection, tag, vendor, product type, variant title, or inv…" at bounding box center [166, 121] width 120 height 4
click at [100, 119] on input "Filter by product, collection, tag, vendor, product type, variant title, or inv…" at bounding box center [100, 119] width 0 height 0
radio input "true"
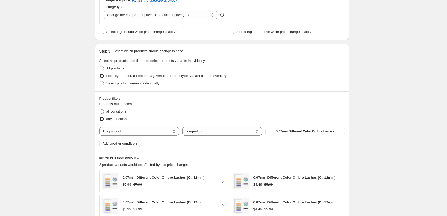
scroll to position [214, 0]
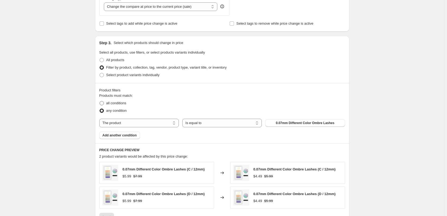
click at [114, 104] on span "all conditions" at bounding box center [116, 103] width 20 height 4
click at [100, 101] on input "all conditions" at bounding box center [100, 101] width 0 height 0
radio input "true"
click at [150, 123] on select "The product The product's collection The product's tag The product's vendor The…" at bounding box center [139, 123] width 80 height 9
select select "collection"
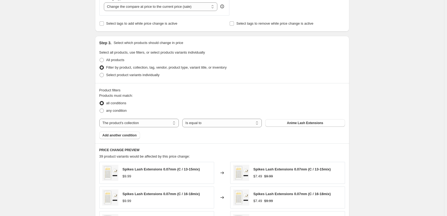
click at [305, 127] on div "Products must match: all conditions any condition The product The product's col…" at bounding box center [222, 116] width 246 height 46
click at [307, 125] on span "Anime Lash Extensions" at bounding box center [305, 123] width 36 height 4
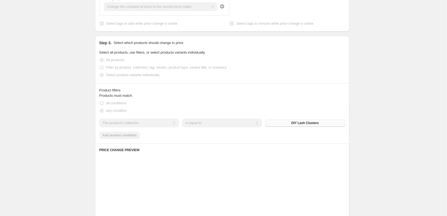
click at [364, 143] on div "Create new price [MEDICAL_DATA]. This page is ready Create new price [MEDICAL_D…" at bounding box center [222, 83] width 444 height 595
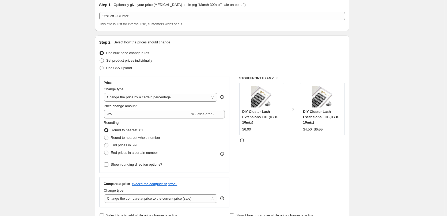
scroll to position [0, 0]
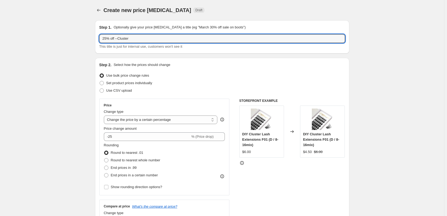
drag, startPoint x: 107, startPoint y: 39, endPoint x: 62, endPoint y: 38, distance: 45.8
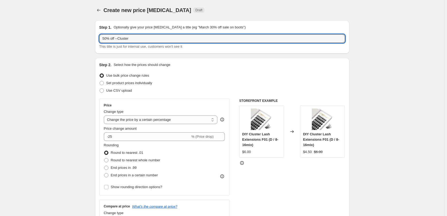
drag, startPoint x: 107, startPoint y: 38, endPoint x: 29, endPoint y: 40, distance: 77.7
type input "30% off --Cluster"
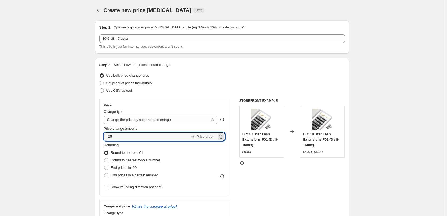
drag, startPoint x: 110, startPoint y: 135, endPoint x: 211, endPoint y: 135, distance: 101.2
click at [209, 137] on div "-25 % (Price drop)" at bounding box center [164, 136] width 121 height 9
type input "-30"
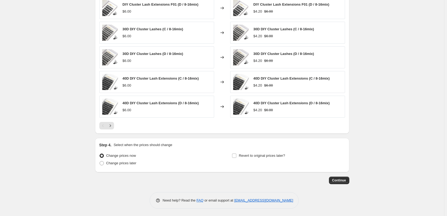
scroll to position [380, 0]
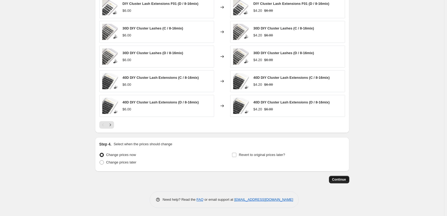
click at [338, 179] on span "Continue" at bounding box center [339, 179] width 14 height 4
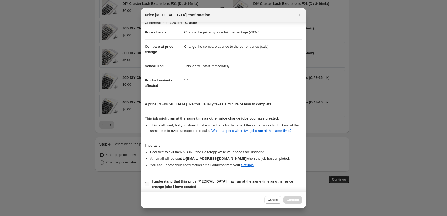
scroll to position [10, 0]
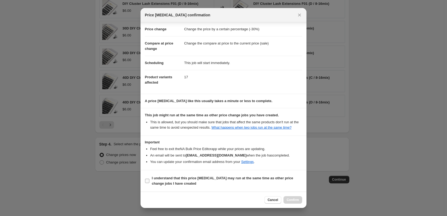
drag, startPoint x: 162, startPoint y: 181, endPoint x: 212, endPoint y: 191, distance: 50.9
click at [162, 182] on b "I understand that this price [MEDICAL_DATA] may run at the same time as other p…" at bounding box center [222, 180] width 141 height 9
click at [149, 182] on input "I understand that this price [MEDICAL_DATA] may run at the same time as other p…" at bounding box center [147, 181] width 4 height 4
checkbox input "true"
click at [293, 201] on span "Confirm" at bounding box center [293, 200] width 12 height 4
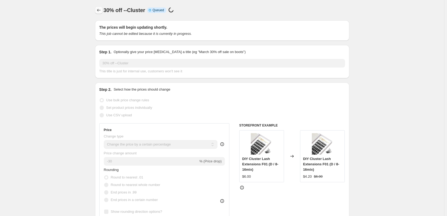
click at [99, 9] on icon "Price change jobs" at bounding box center [98, 9] width 5 height 5
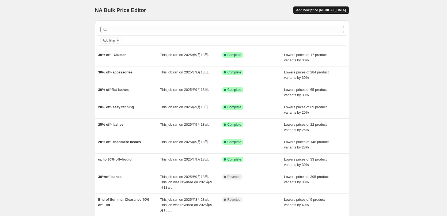
click at [324, 10] on span "Add new price [MEDICAL_DATA]" at bounding box center [321, 10] width 50 height 4
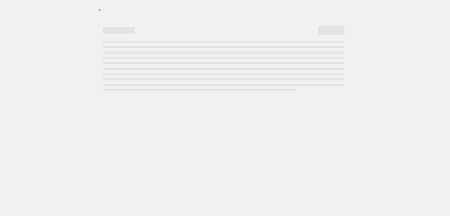
select select "percentage"
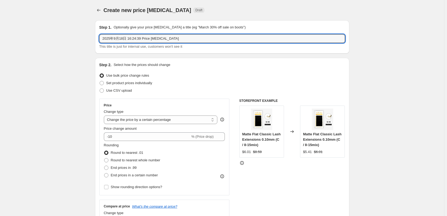
drag, startPoint x: 195, startPoint y: 38, endPoint x: 10, endPoint y: 38, distance: 185.0
type input "25% off -- W shape"
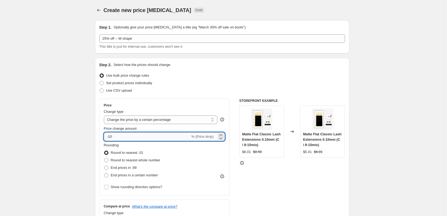
drag, startPoint x: 111, startPoint y: 137, endPoint x: 146, endPoint y: 139, distance: 35.2
click at [143, 139] on input "-10" at bounding box center [147, 136] width 86 height 9
type input "-25"
drag, startPoint x: 74, startPoint y: 131, endPoint x: 81, endPoint y: 135, distance: 8.2
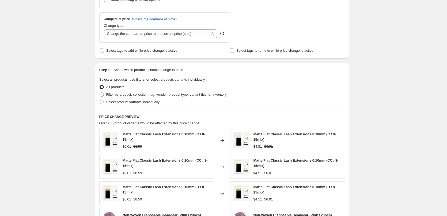
scroll to position [187, 0]
click at [122, 96] on span "Filter by product, collection, tag, vendor, product type, variant title, or inv…" at bounding box center [166, 94] width 120 height 4
click at [100, 92] on input "Filter by product, collection, tag, vendor, product type, variant title, or inv…" at bounding box center [100, 92] width 0 height 0
radio input "true"
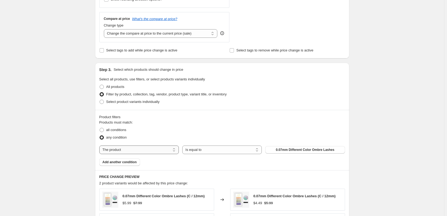
click at [150, 148] on select "The product The product's collection The product's tag The product's vendor The…" at bounding box center [139, 149] width 80 height 9
select select "collection"
click at [307, 150] on span "Anime Lash Extensions" at bounding box center [305, 150] width 36 height 4
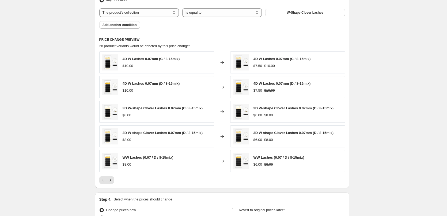
scroll to position [380, 0]
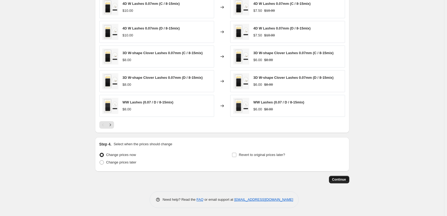
click at [339, 179] on span "Continue" at bounding box center [339, 179] width 14 height 4
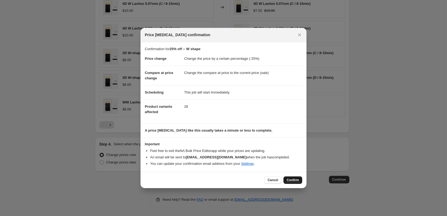
click at [298, 182] on button "Confirm" at bounding box center [292, 179] width 19 height 7
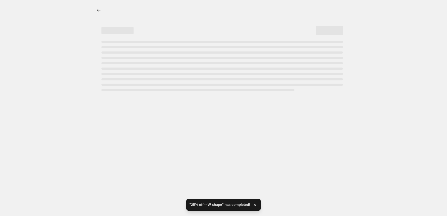
select select "percentage"
select select "collection"
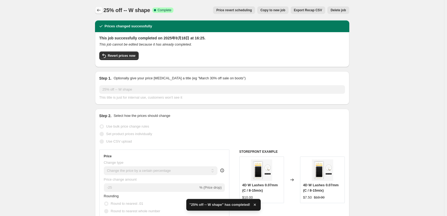
click at [99, 9] on icon "Price change jobs" at bounding box center [98, 9] width 5 height 5
